Goal: Browse casually: Explore the website without a specific task or goal

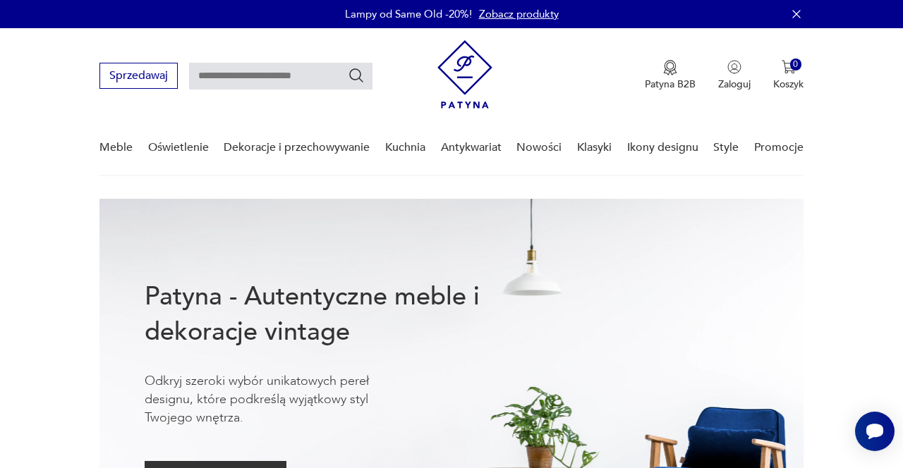
click at [547, 153] on link "Nowości" at bounding box center [538, 148] width 45 height 54
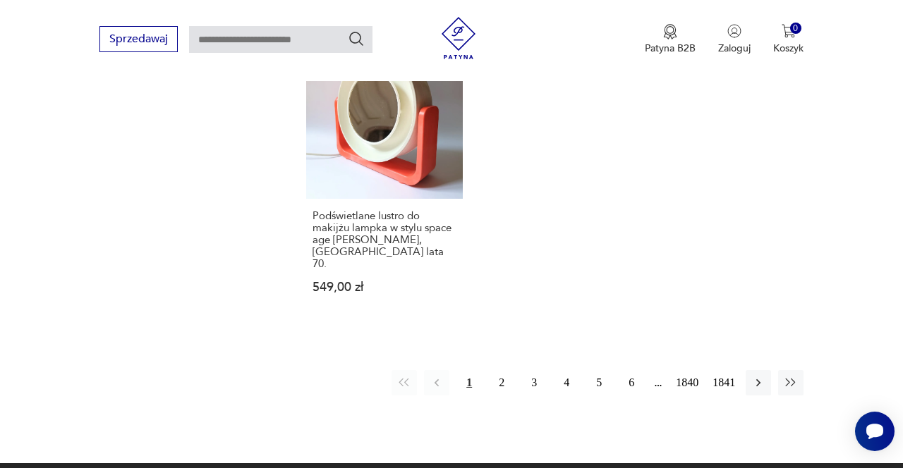
scroll to position [1790, 0]
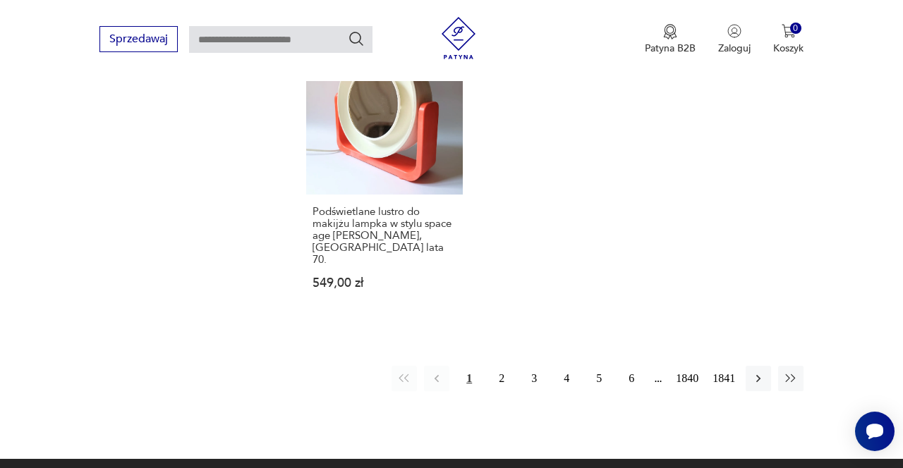
click at [492, 366] on button "2" at bounding box center [501, 378] width 25 height 25
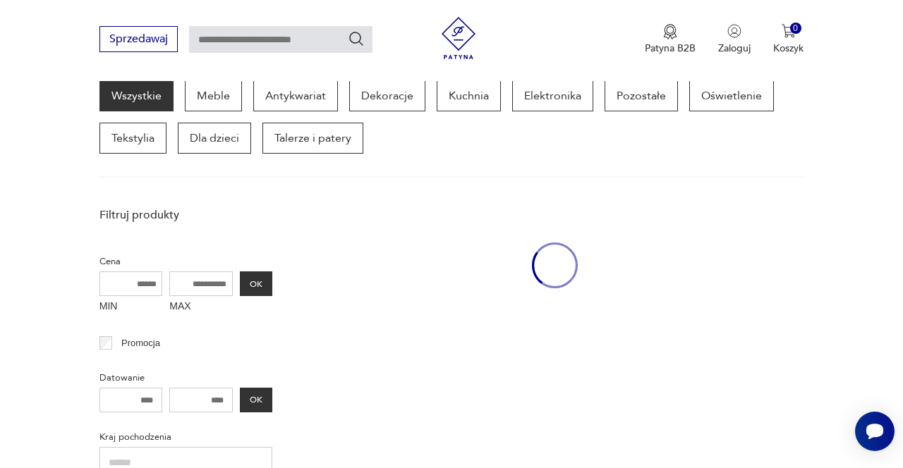
scroll to position [182, 0]
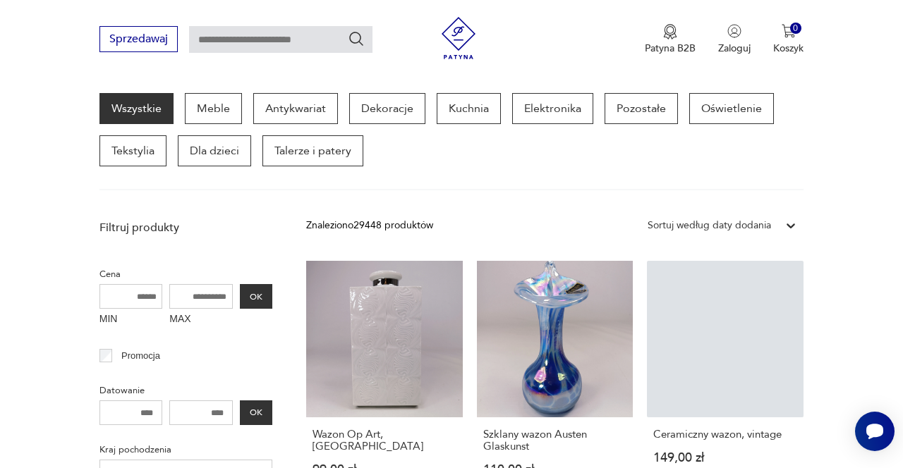
click at [149, 350] on p "Promocja" at bounding box center [140, 356] width 39 height 16
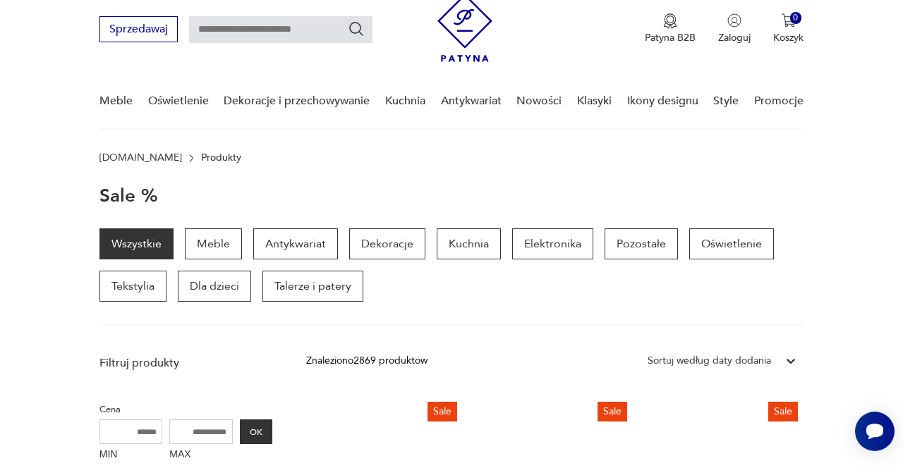
scroll to position [45, 0]
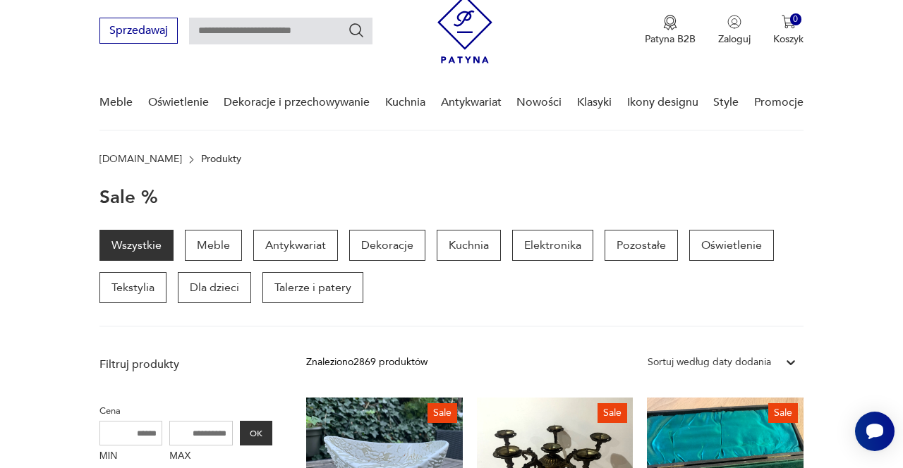
click at [542, 104] on link "Nowości" at bounding box center [538, 102] width 45 height 54
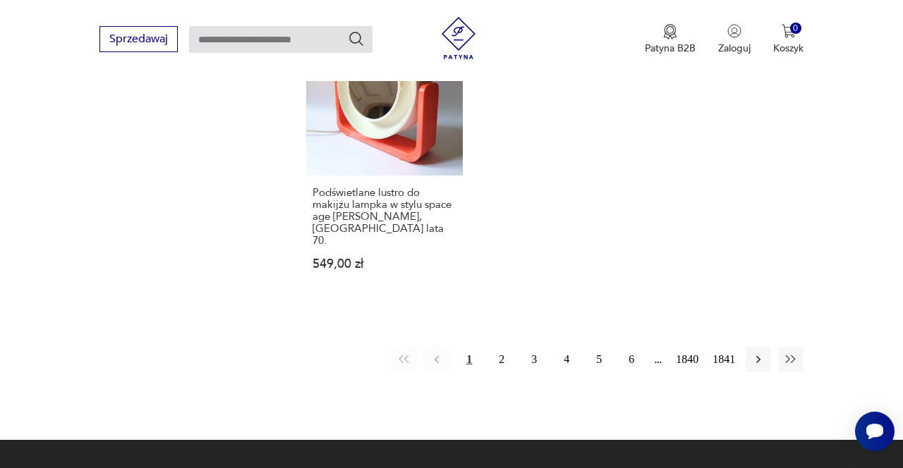
scroll to position [1818, 0]
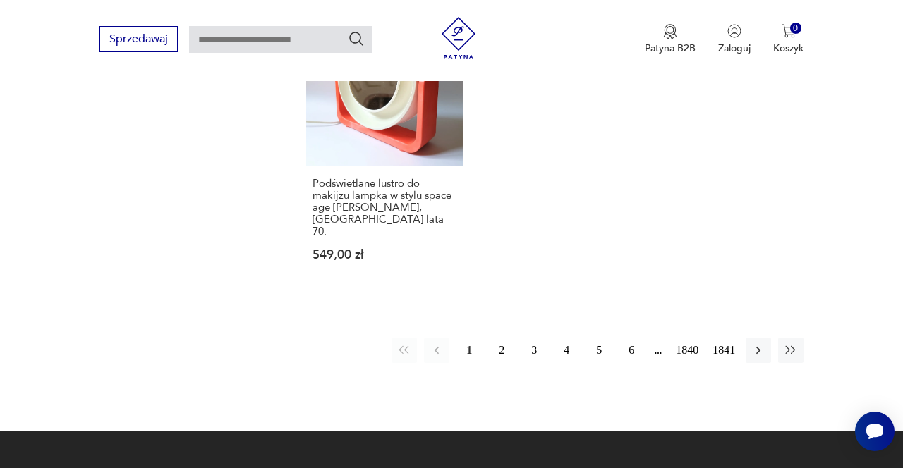
click at [497, 338] on button "2" at bounding box center [501, 350] width 25 height 25
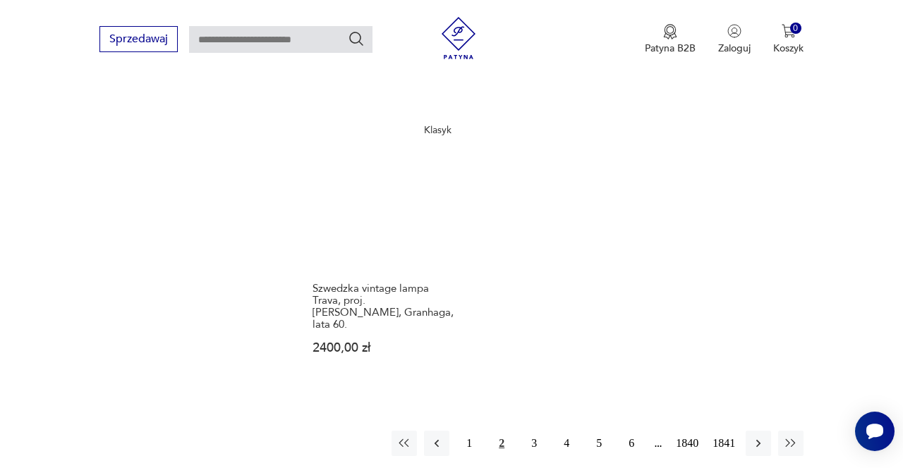
scroll to position [1678, 0]
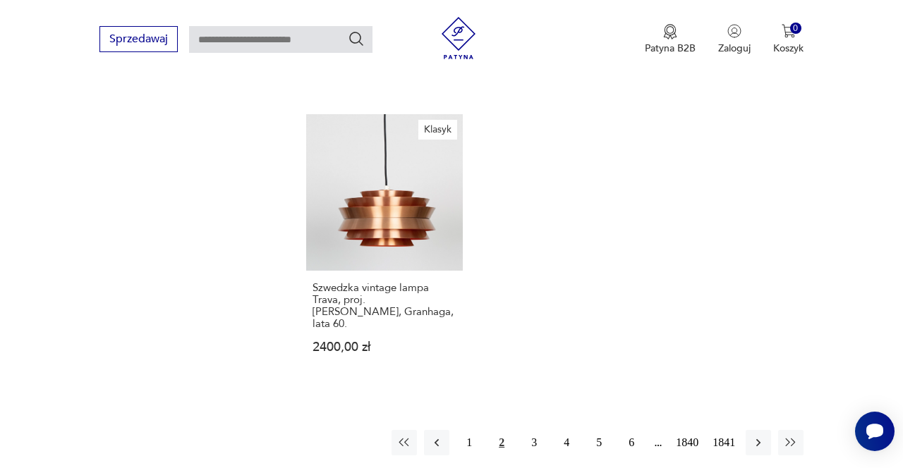
click at [526, 430] on button "3" at bounding box center [533, 442] width 25 height 25
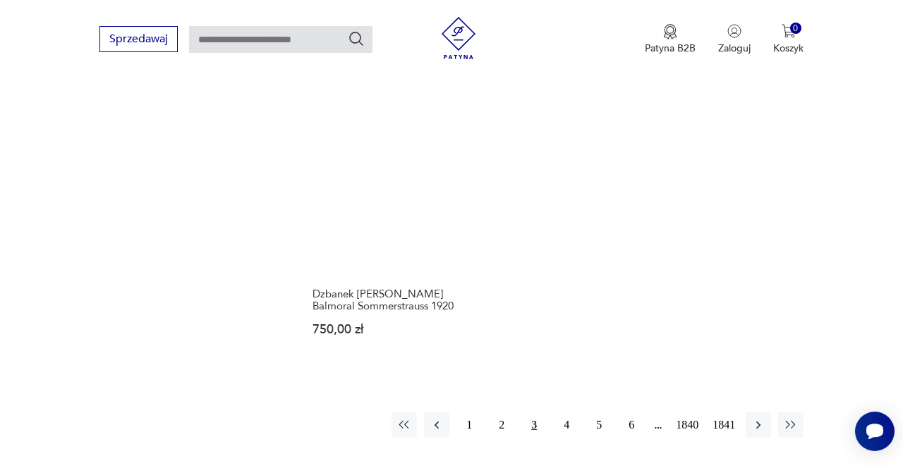
scroll to position [1833, 0]
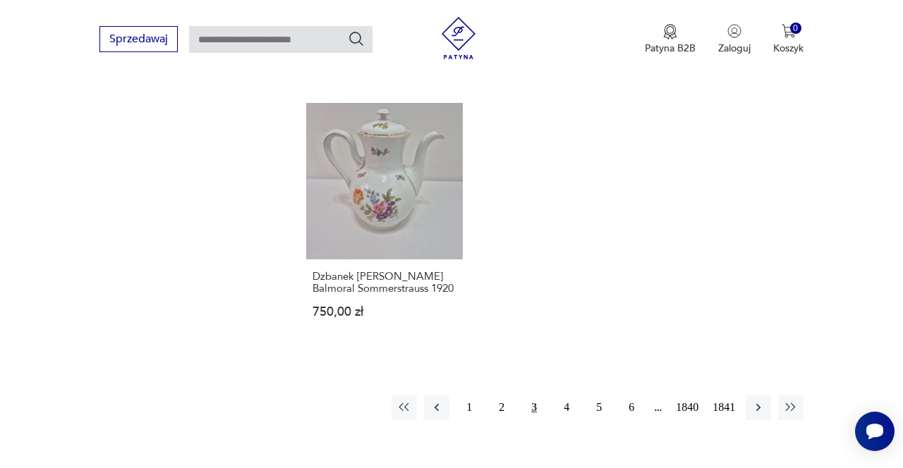
click at [564, 395] on button "4" at bounding box center [566, 407] width 25 height 25
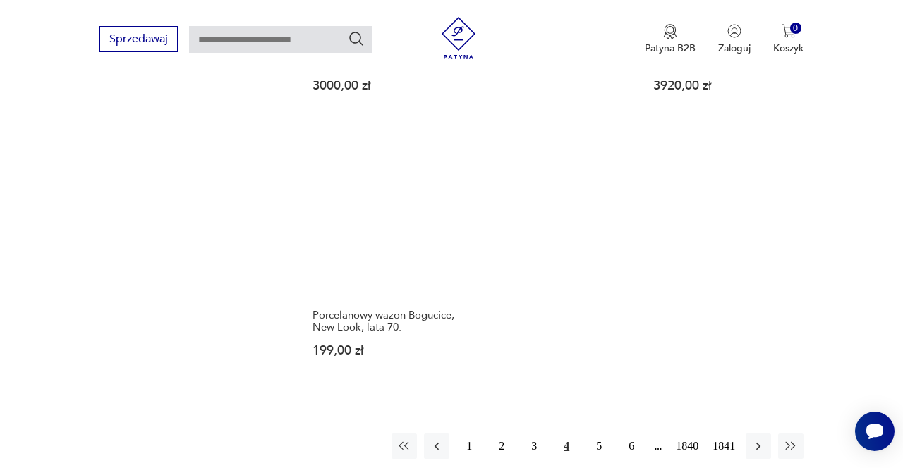
scroll to position [1684, 0]
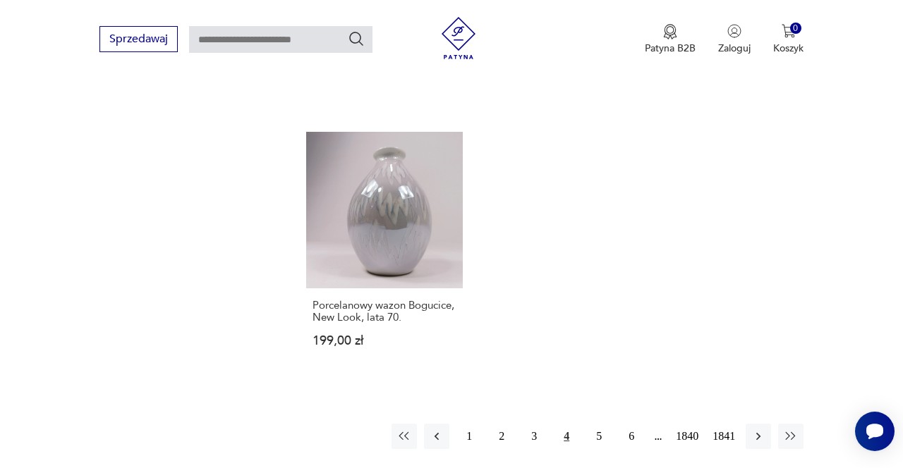
click at [595, 424] on button "5" at bounding box center [598, 436] width 25 height 25
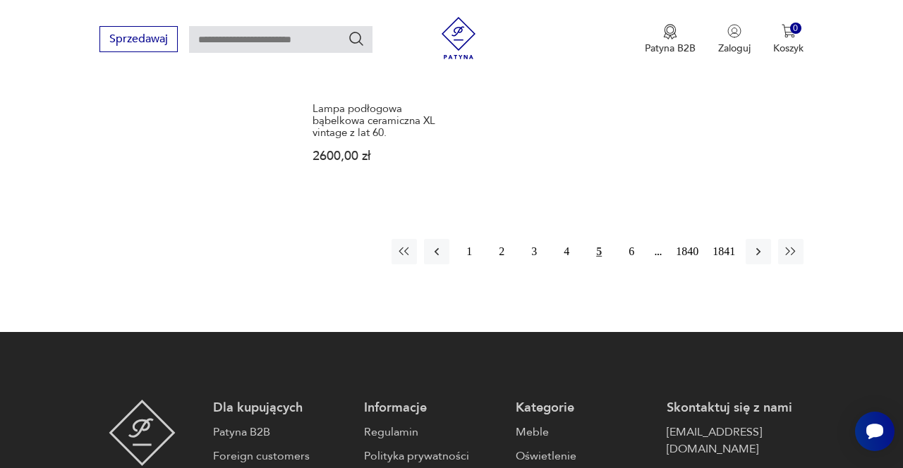
scroll to position [1882, 0]
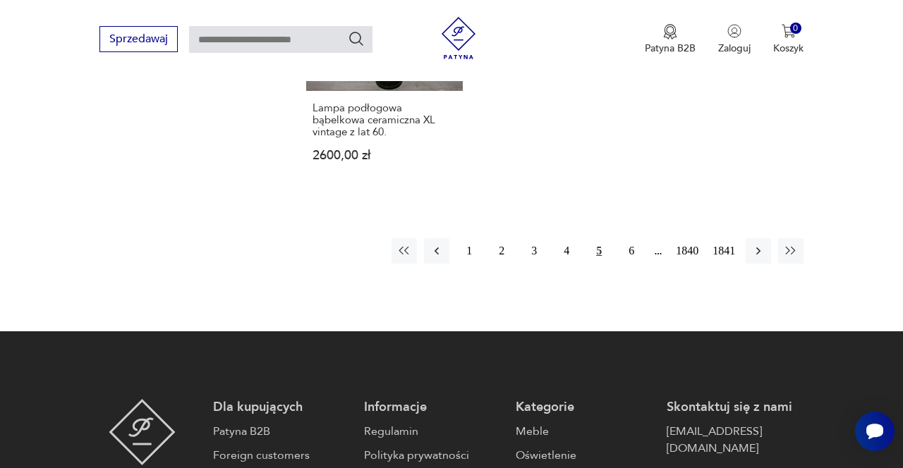
click at [619, 252] on button "6" at bounding box center [631, 250] width 25 height 25
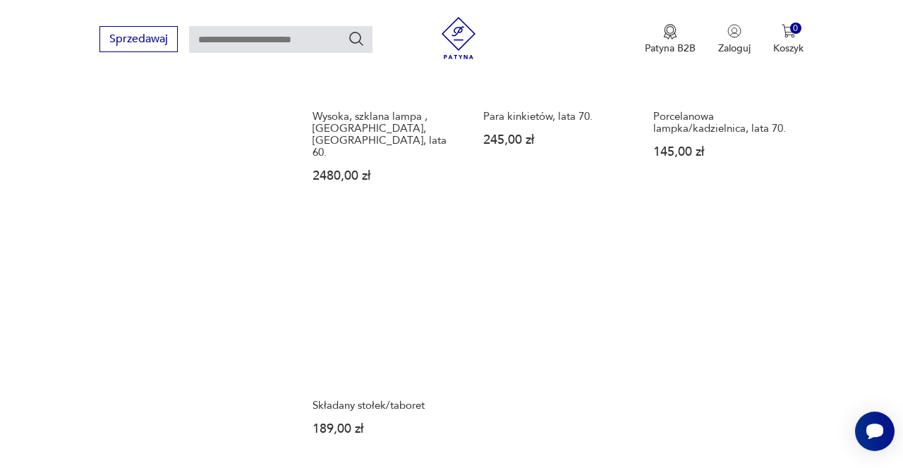
scroll to position [1658, 0]
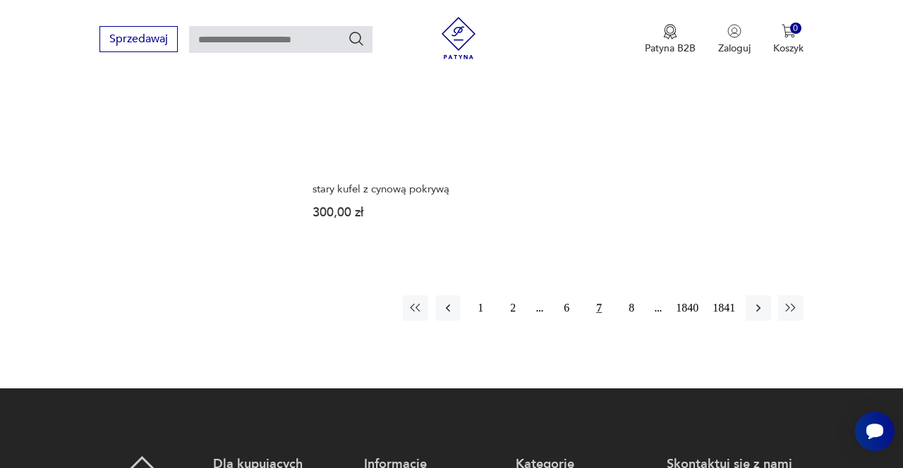
scroll to position [1825, 0]
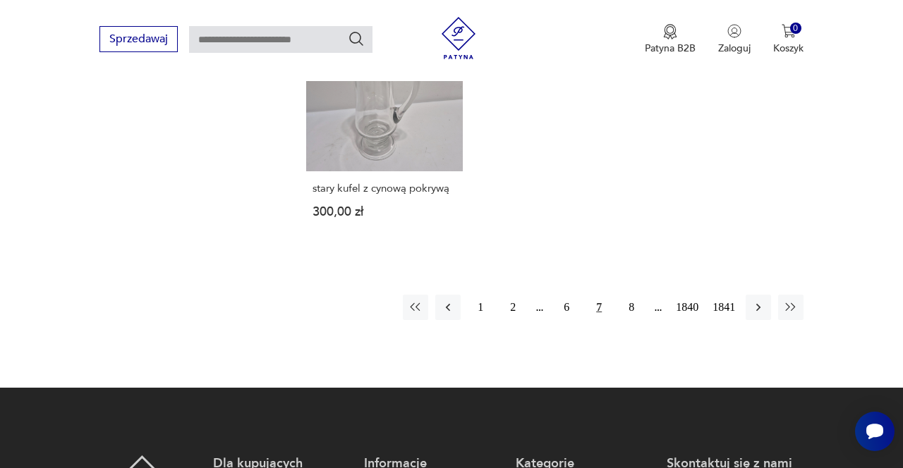
click at [633, 295] on button "8" at bounding box center [631, 307] width 25 height 25
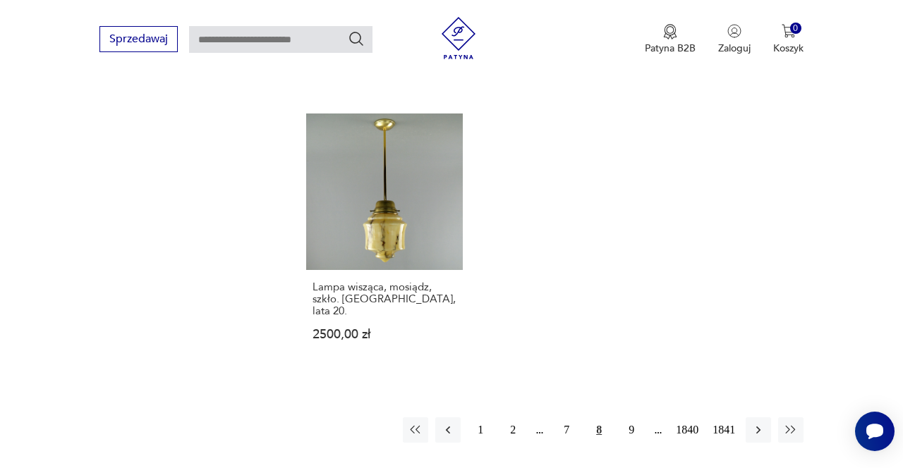
scroll to position [1751, 0]
click at [629, 417] on button "9" at bounding box center [631, 429] width 25 height 25
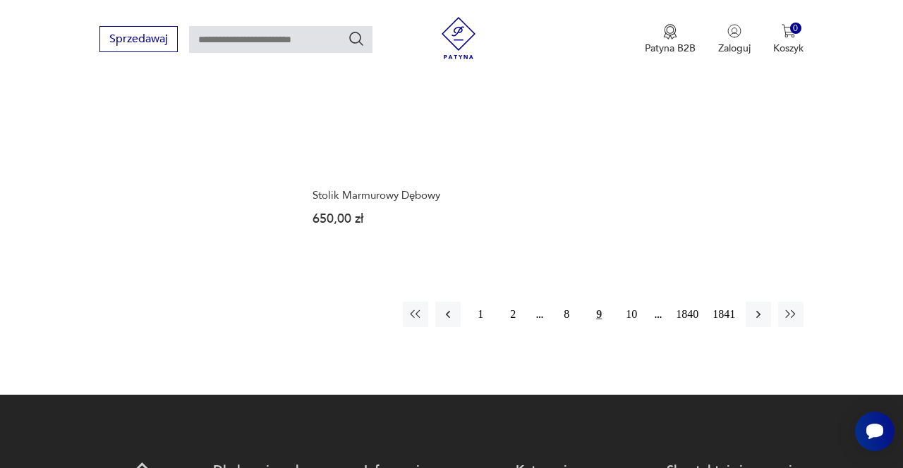
scroll to position [1820, 0]
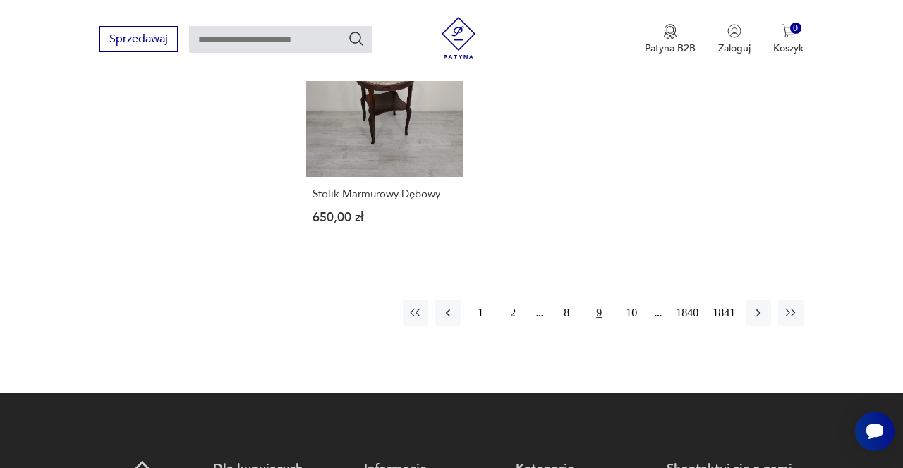
click at [627, 300] on button "10" at bounding box center [631, 312] width 25 height 25
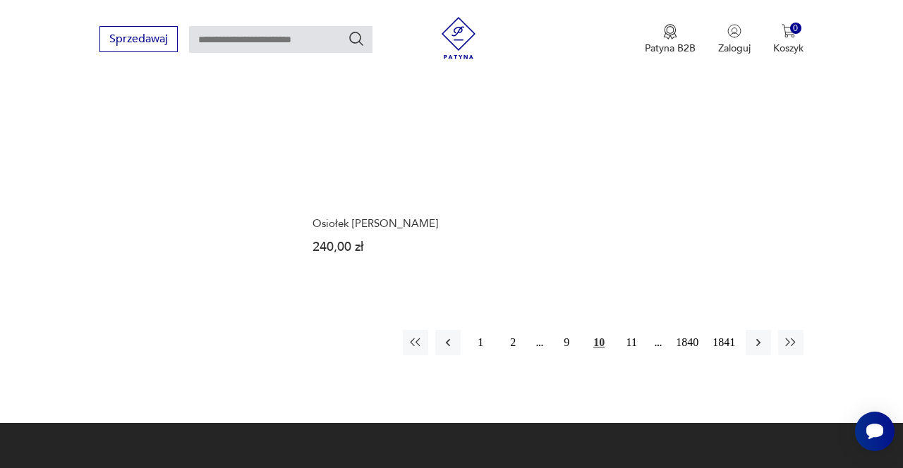
scroll to position [1789, 0]
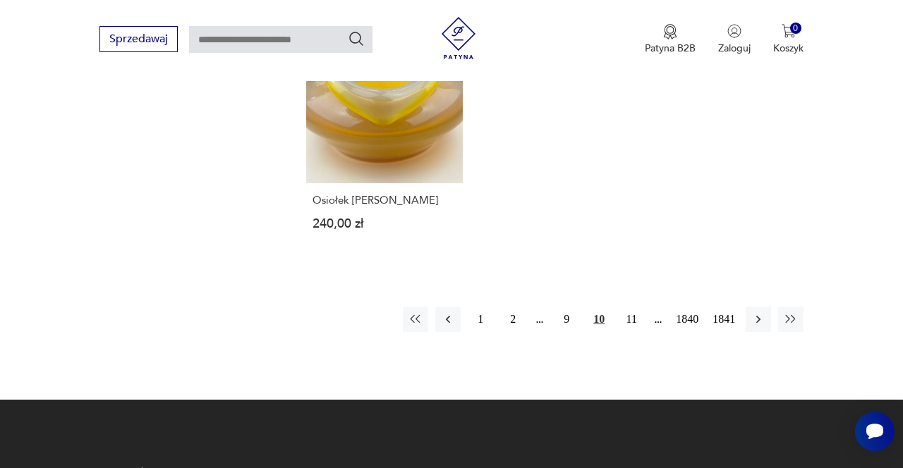
click at [628, 307] on button "11" at bounding box center [631, 319] width 25 height 25
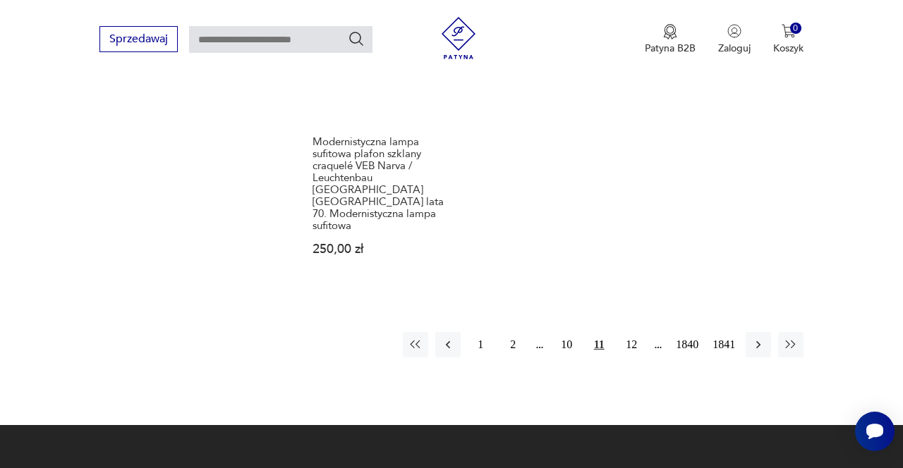
scroll to position [1887, 0]
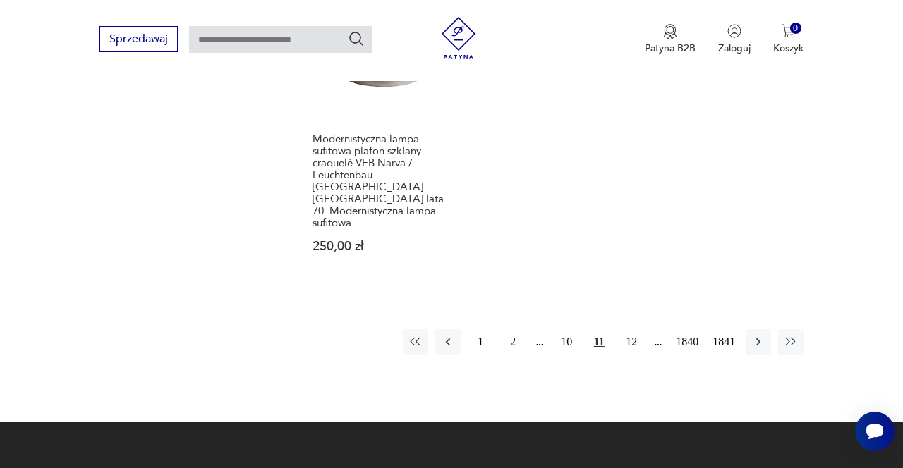
click at [636, 329] on button "12" at bounding box center [631, 341] width 25 height 25
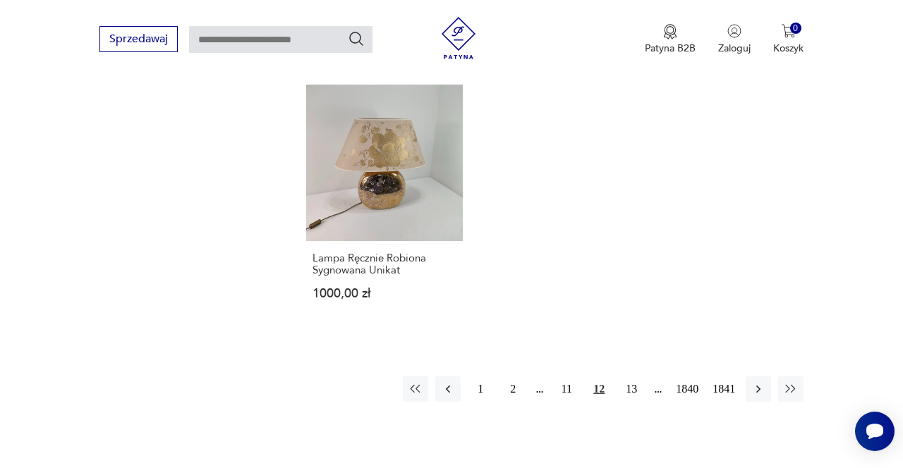
scroll to position [1694, 0]
click at [633, 389] on button "13" at bounding box center [631, 390] width 25 height 25
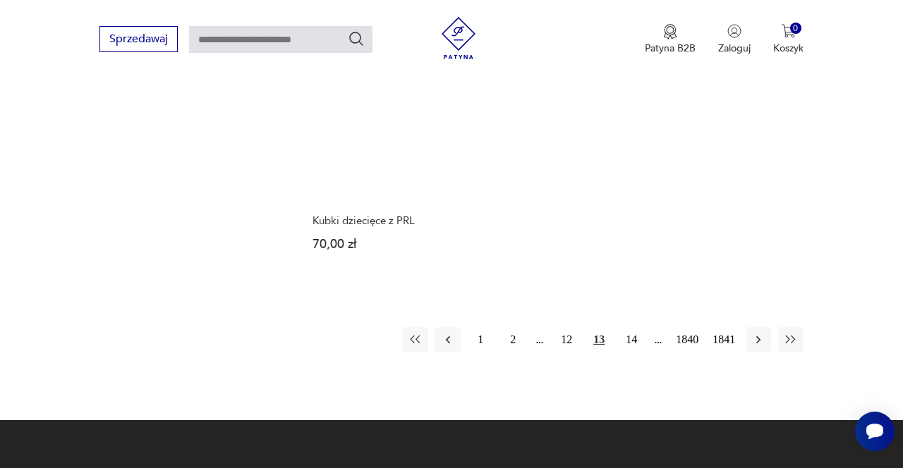
scroll to position [1769, 0]
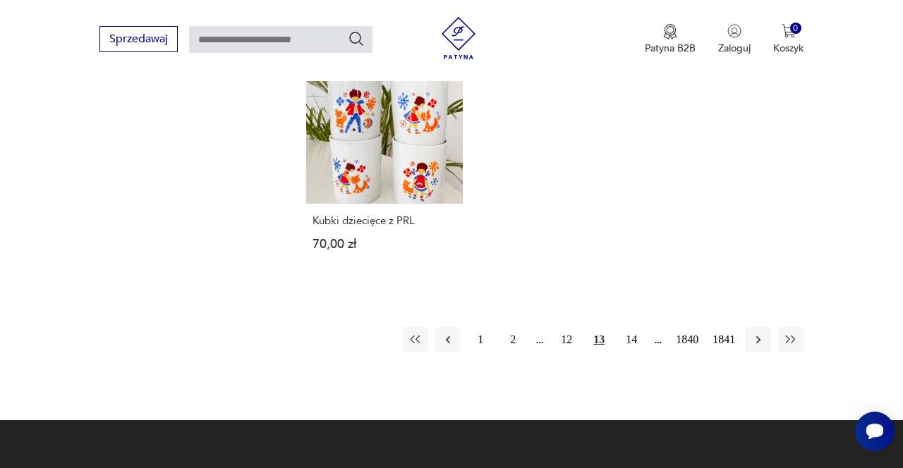
click at [633, 327] on button "14" at bounding box center [631, 339] width 25 height 25
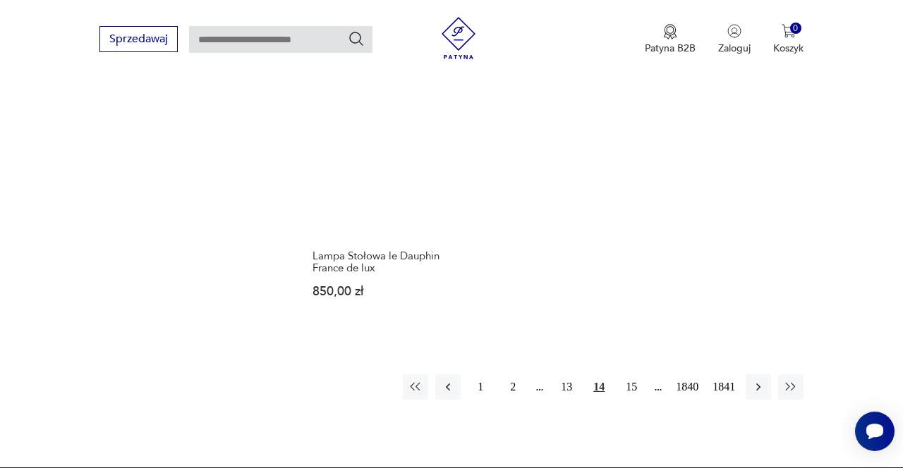
scroll to position [1776, 0]
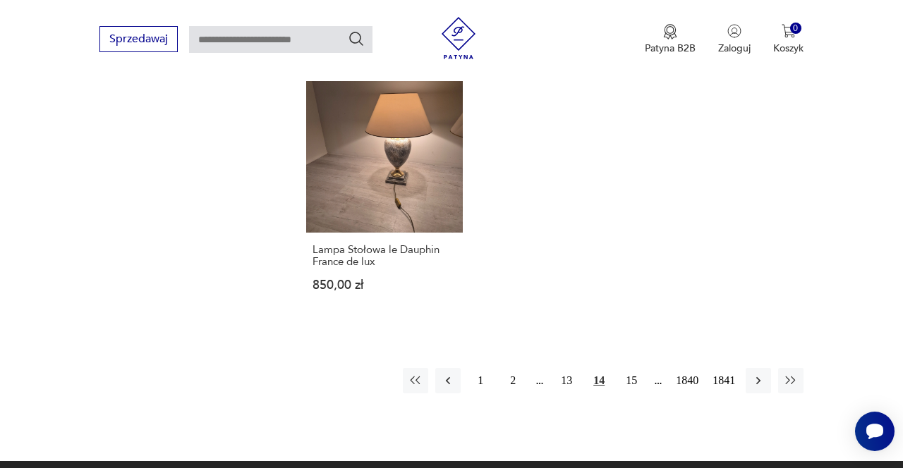
click at [636, 368] on button "15" at bounding box center [631, 380] width 25 height 25
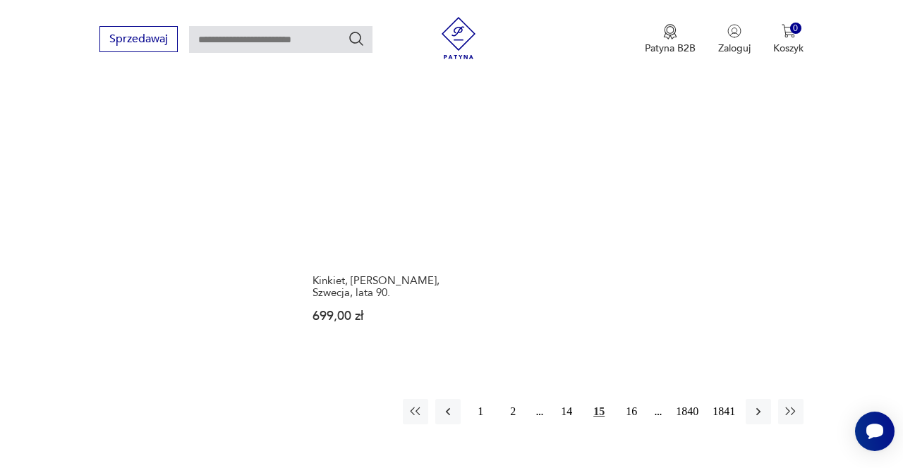
scroll to position [1746, 0]
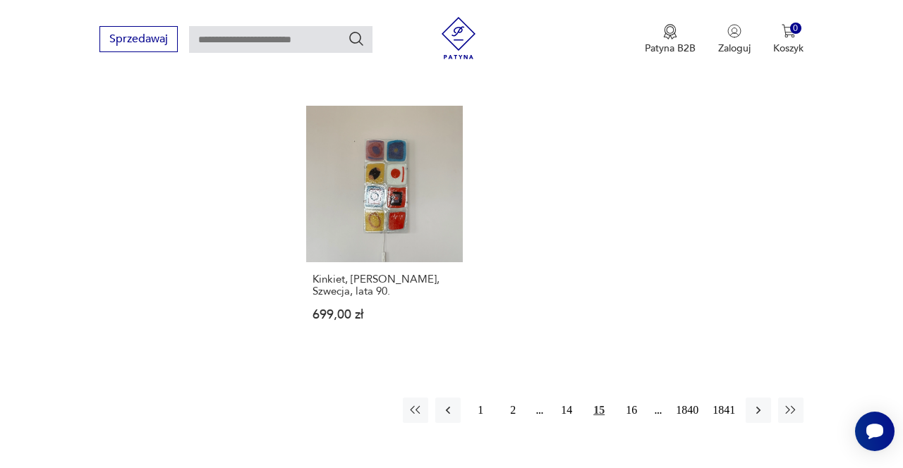
click at [635, 398] on button "16" at bounding box center [631, 410] width 25 height 25
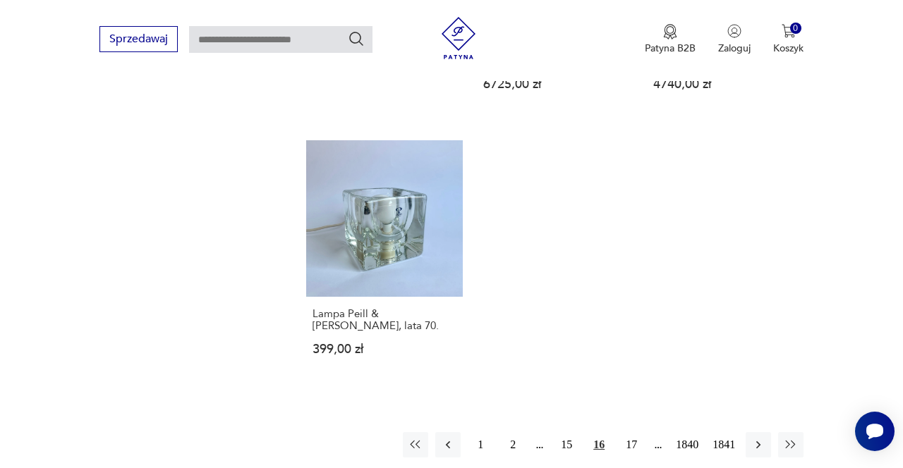
scroll to position [1707, 0]
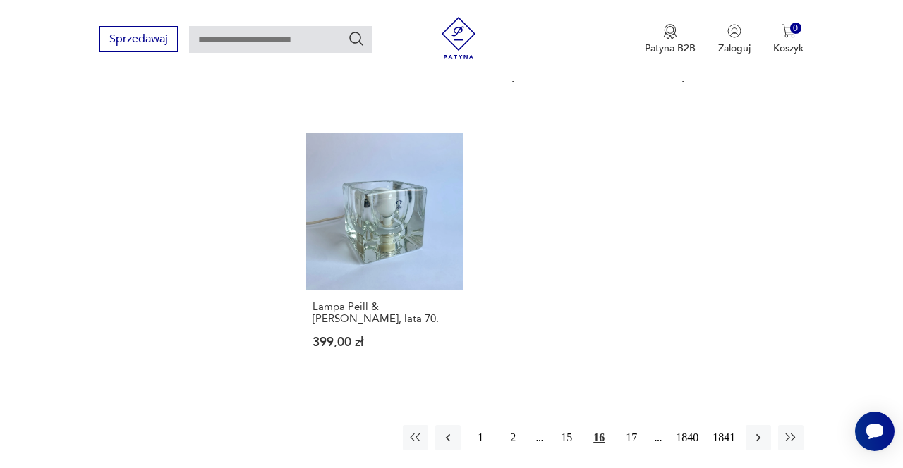
click at [631, 425] on button "17" at bounding box center [631, 437] width 25 height 25
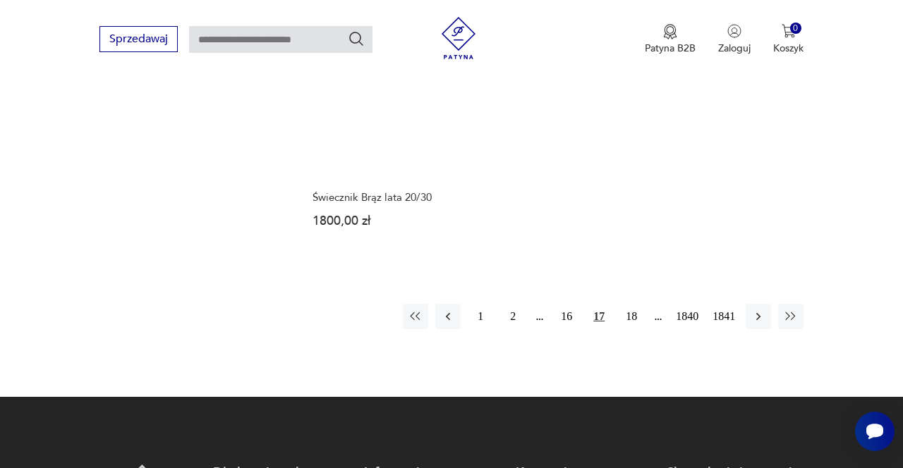
scroll to position [1756, 0]
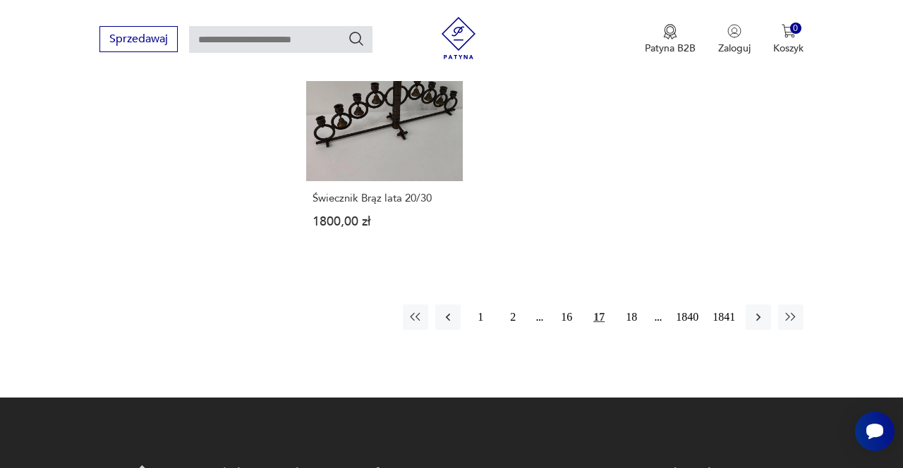
click at [632, 305] on button "18" at bounding box center [631, 317] width 25 height 25
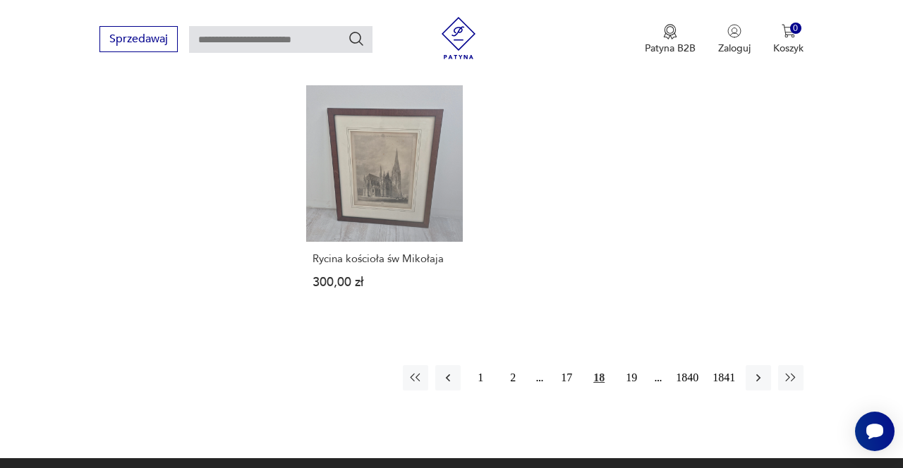
scroll to position [1761, 0]
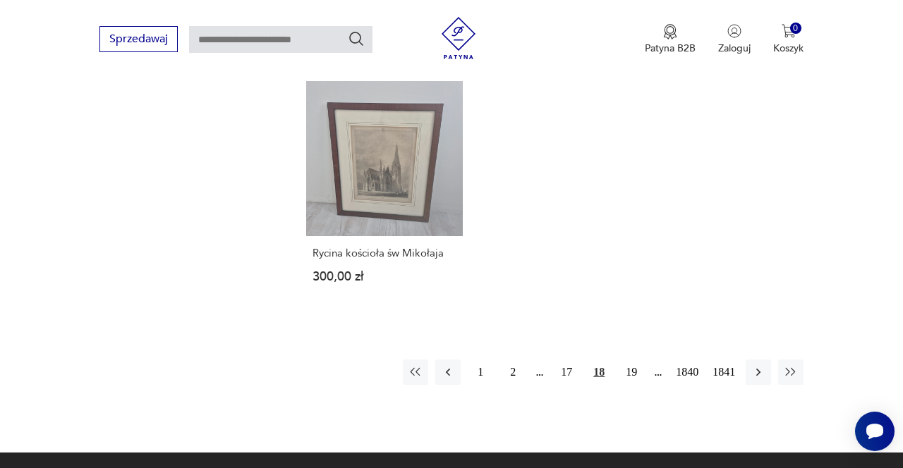
click at [636, 360] on button "19" at bounding box center [631, 372] width 25 height 25
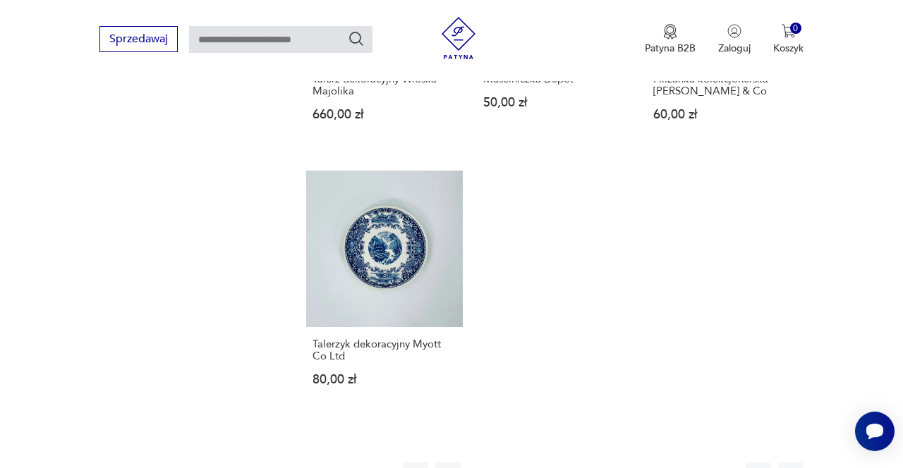
scroll to position [1658, 0]
click at [628, 463] on button "20" at bounding box center [631, 475] width 25 height 25
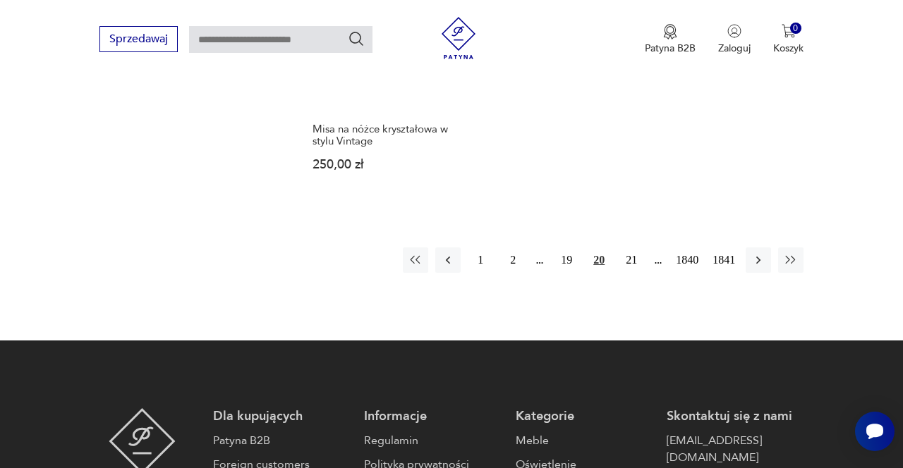
scroll to position [1819, 0]
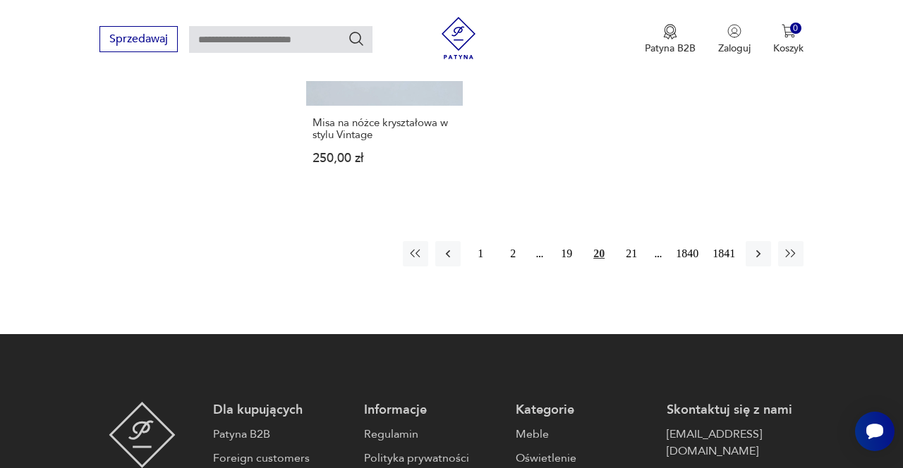
click at [628, 262] on button "21" at bounding box center [631, 253] width 25 height 25
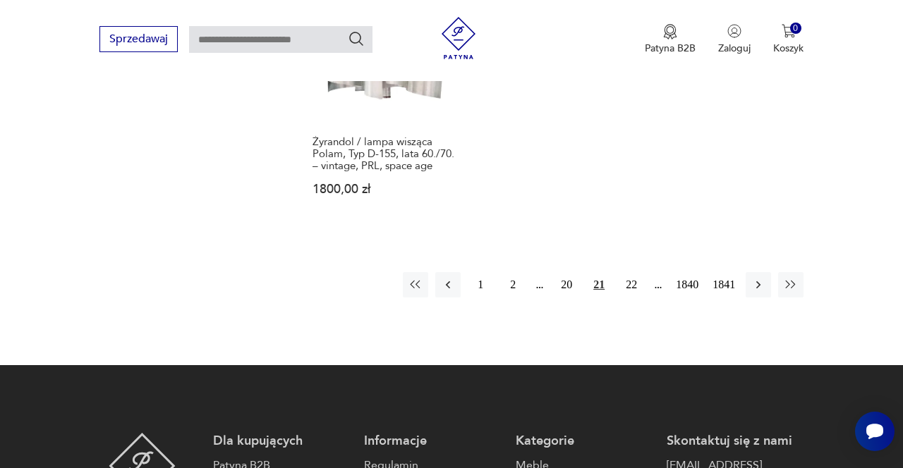
scroll to position [1814, 0]
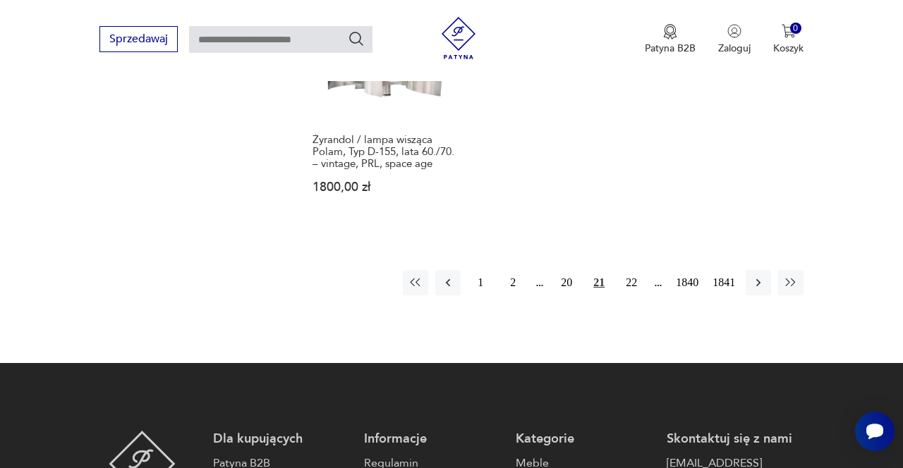
click at [630, 272] on button "22" at bounding box center [631, 282] width 25 height 25
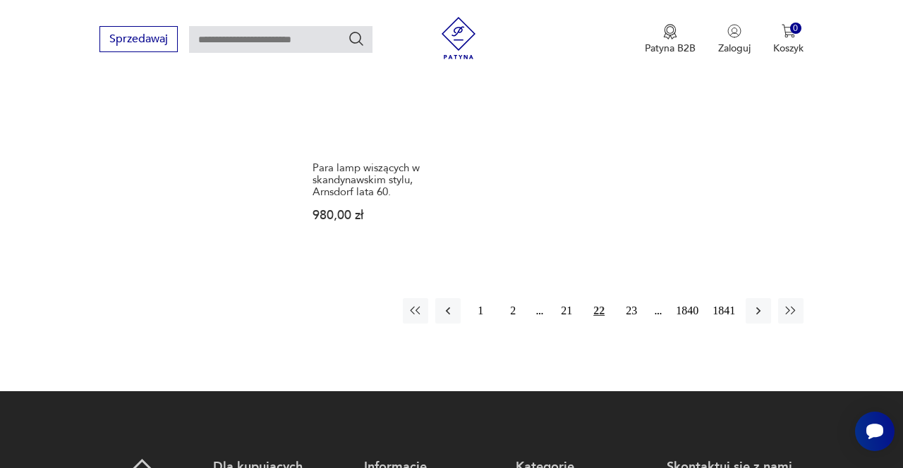
scroll to position [1892, 0]
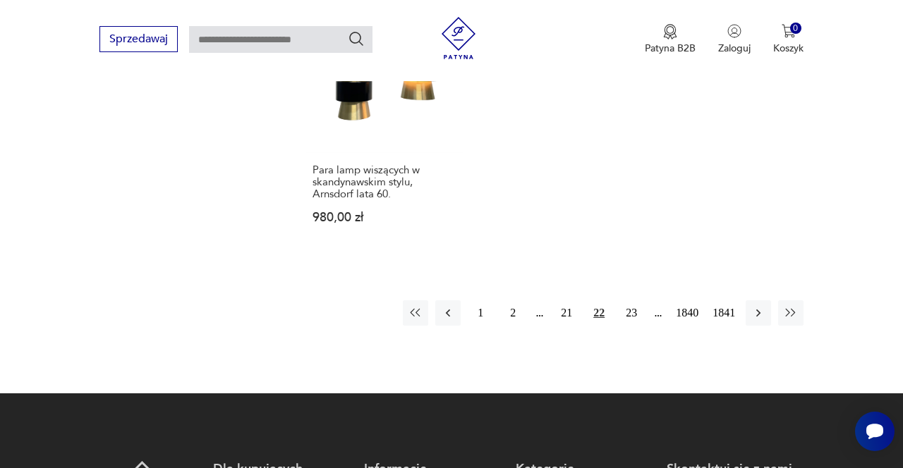
click at [635, 300] on button "23" at bounding box center [631, 312] width 25 height 25
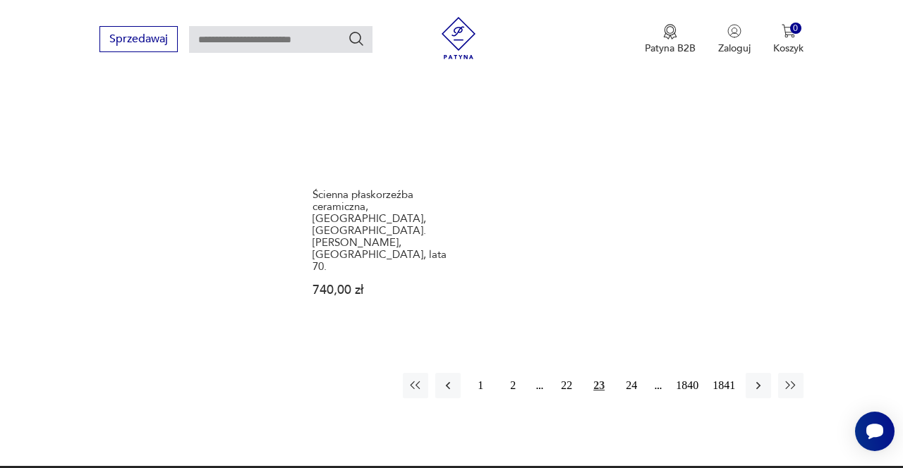
scroll to position [1848, 0]
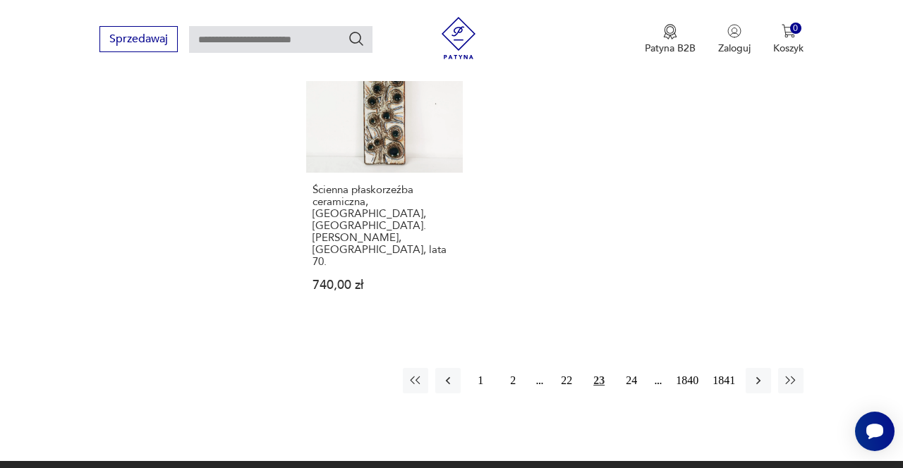
click at [630, 368] on button "24" at bounding box center [631, 380] width 25 height 25
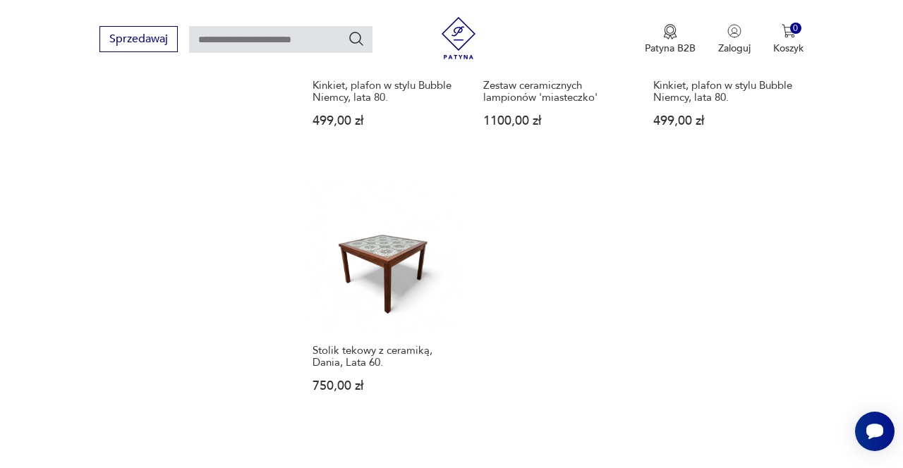
scroll to position [1687, 0]
